Goal: Transaction & Acquisition: Book appointment/travel/reservation

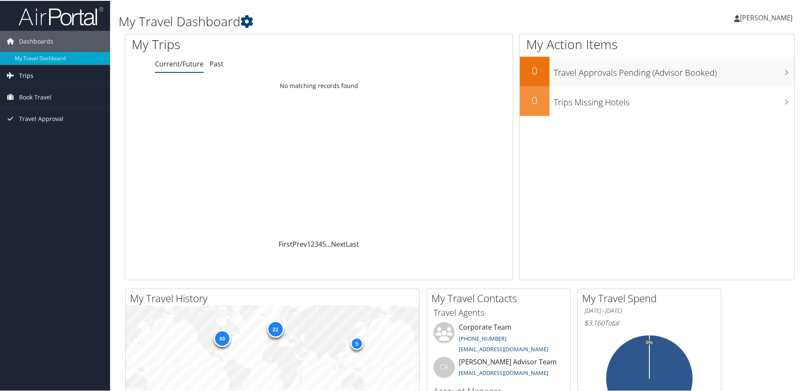
click at [24, 75] on span "Trips" at bounding box center [26, 74] width 14 height 21
click at [39, 132] on span "Book Travel" at bounding box center [35, 134] width 33 height 21
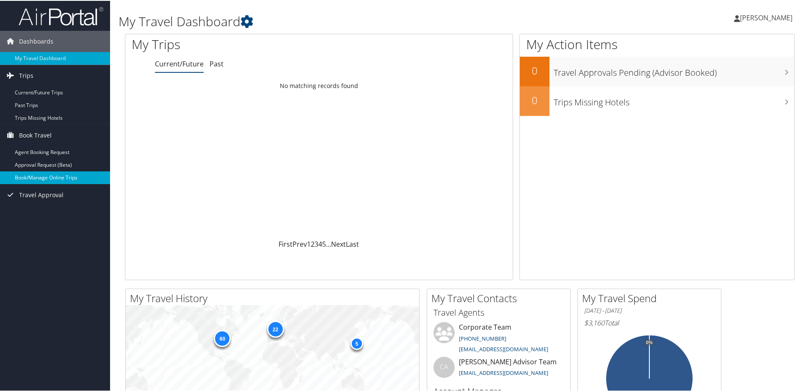
click at [33, 176] on link "Book/Manage Online Trips" at bounding box center [55, 177] width 110 height 13
